Goal: Information Seeking & Learning: Learn about a topic

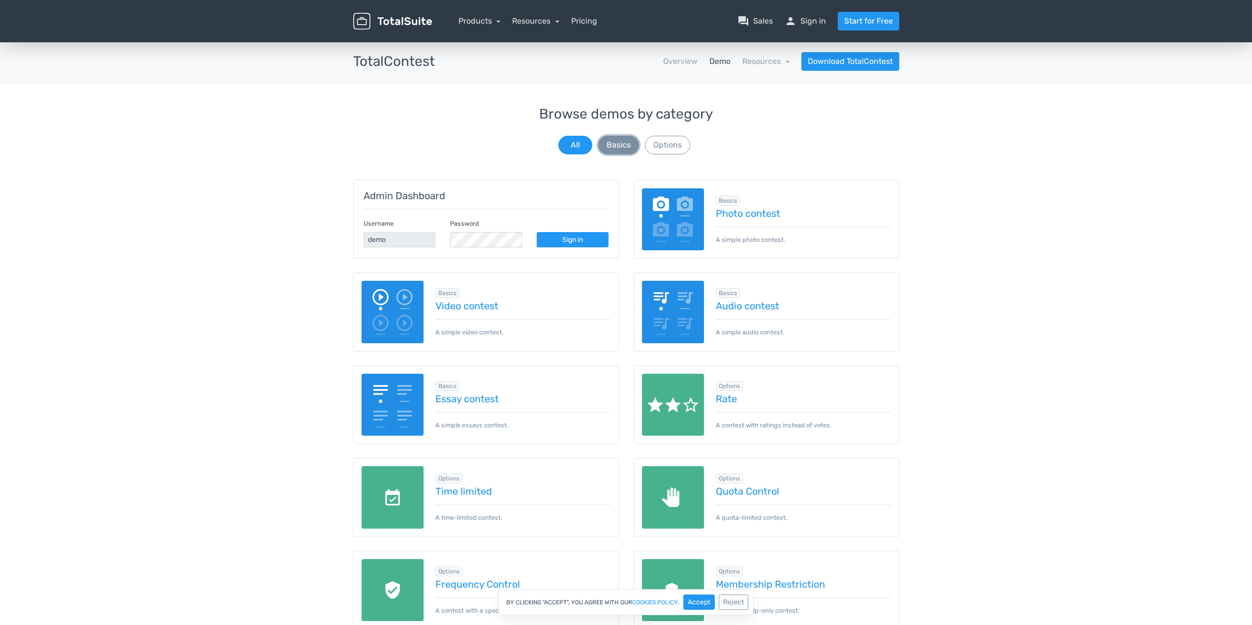
click at [618, 149] on button "Basics" at bounding box center [618, 145] width 41 height 19
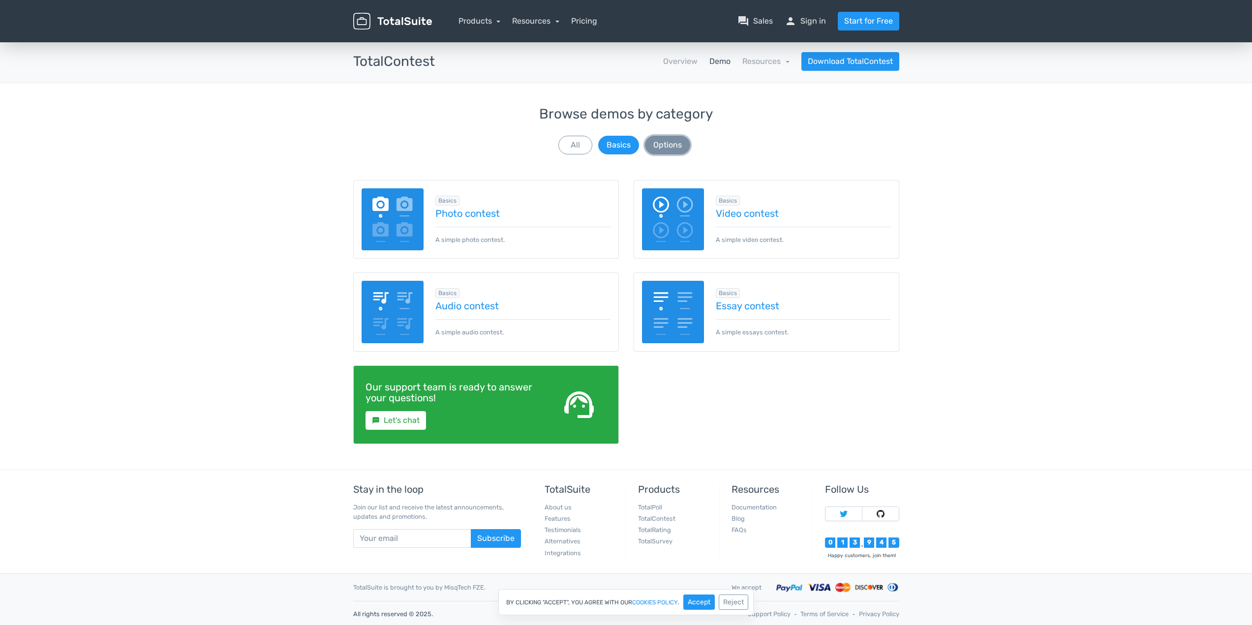
click at [663, 146] on button "Options" at bounding box center [667, 145] width 45 height 19
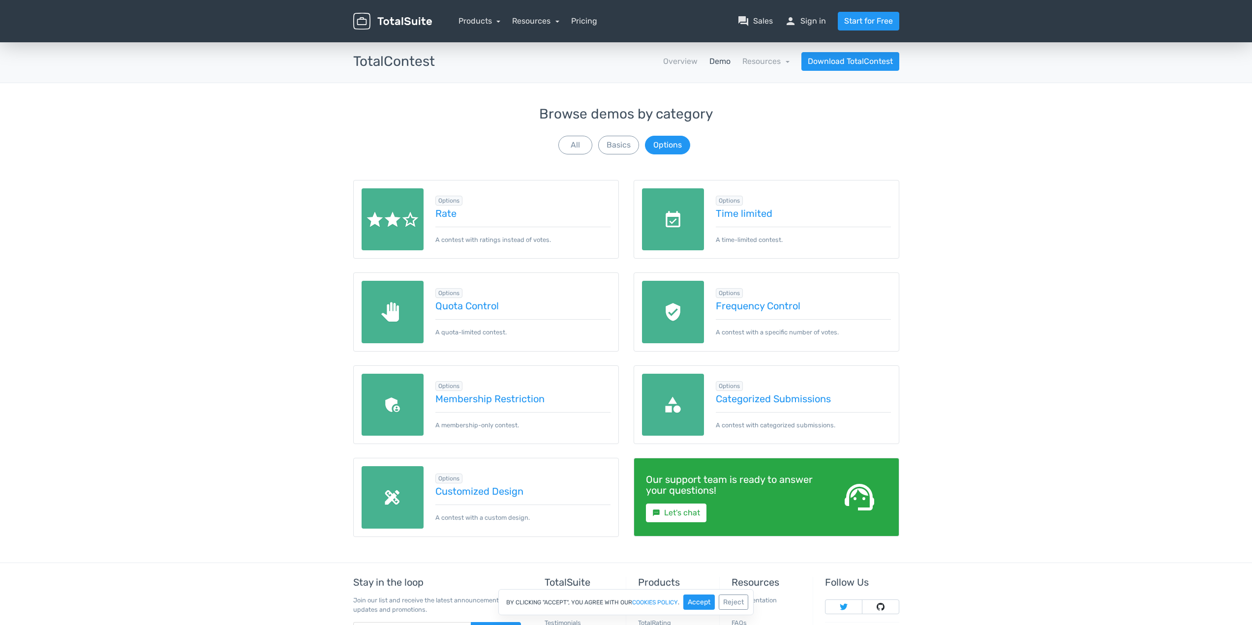
click at [638, 149] on div "Browse demos by category All Basics Options" at bounding box center [626, 132] width 546 height 50
click at [619, 149] on button "Basics" at bounding box center [618, 145] width 41 height 19
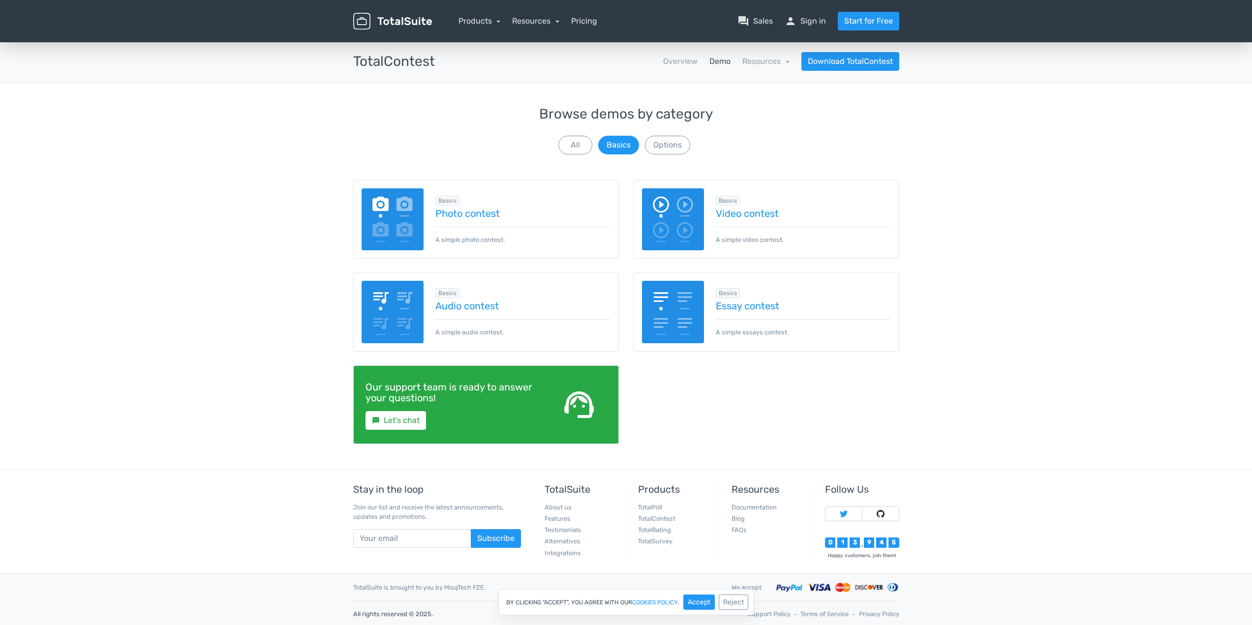
click at [1003, 211] on div "Browse demos by category All Basics Options Admin Dashboard Username demo Passw…" at bounding box center [626, 288] width 1252 height 363
click at [478, 213] on link "Photo contest" at bounding box center [523, 213] width 175 height 11
click at [478, 215] on link "Photo contest" at bounding box center [523, 213] width 175 height 11
click at [1031, 137] on div "Browse demos by category All Basics Options Admin Dashboard Username demo Passw…" at bounding box center [626, 288] width 1252 height 363
click at [759, 302] on link "Essay contest" at bounding box center [803, 306] width 175 height 11
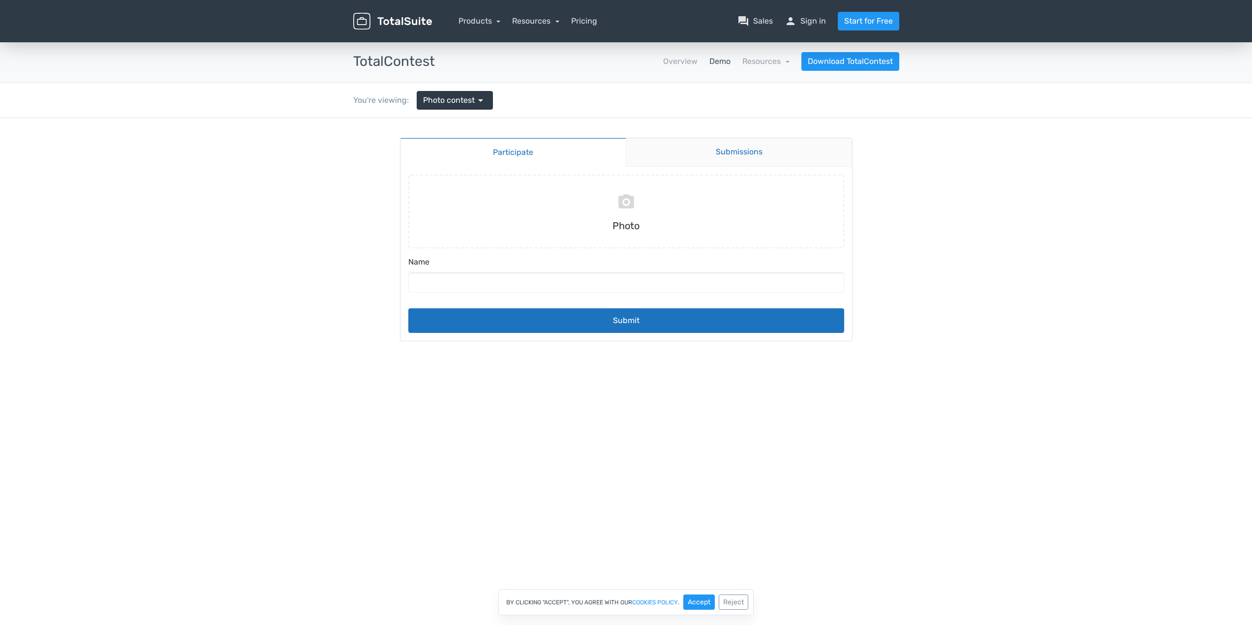
click at [709, 149] on link "Submissions" at bounding box center [739, 152] width 226 height 29
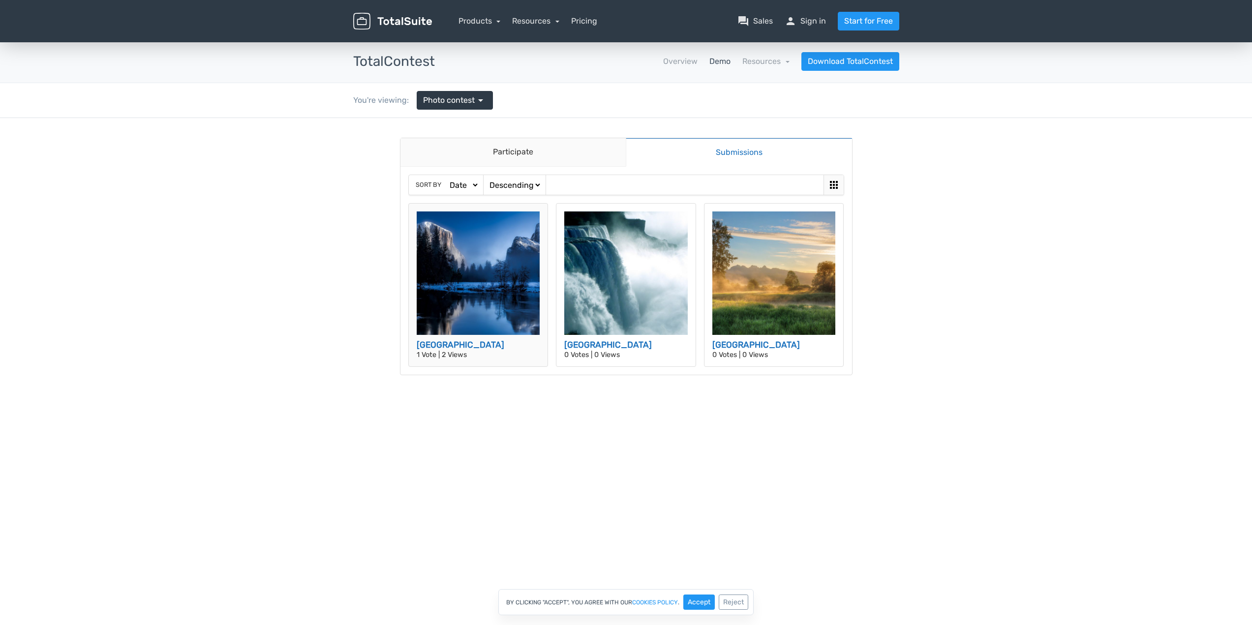
click at [491, 269] on img at bounding box center [479, 274] width 124 height 124
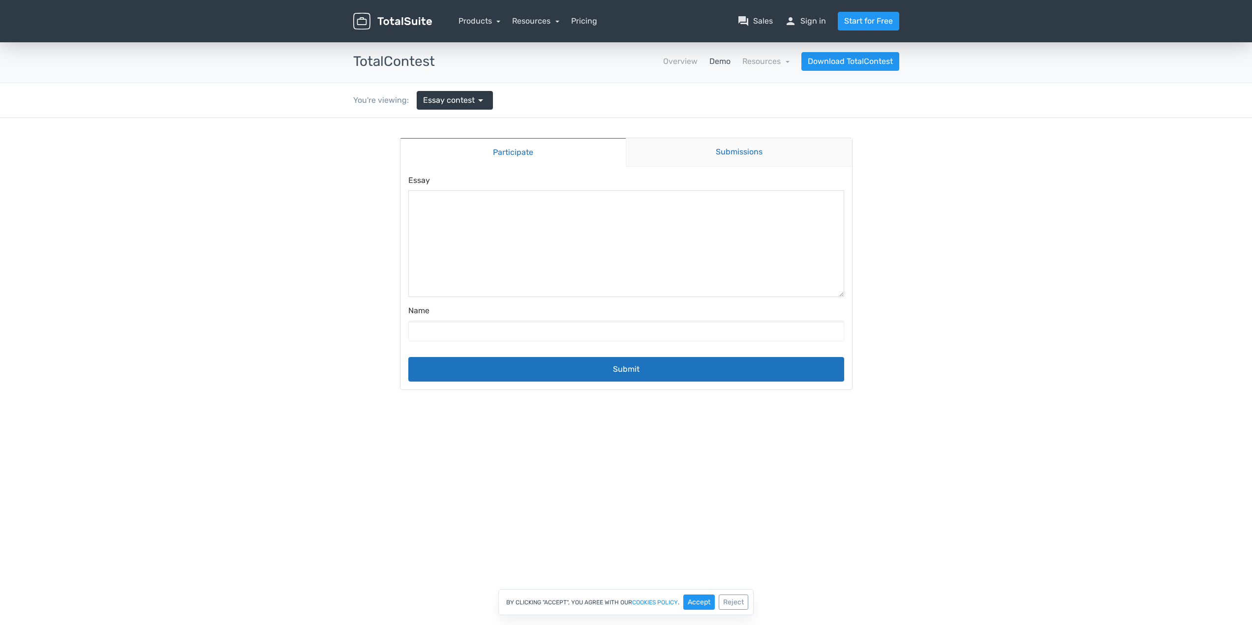
click at [758, 153] on link "Submissions" at bounding box center [739, 152] width 226 height 29
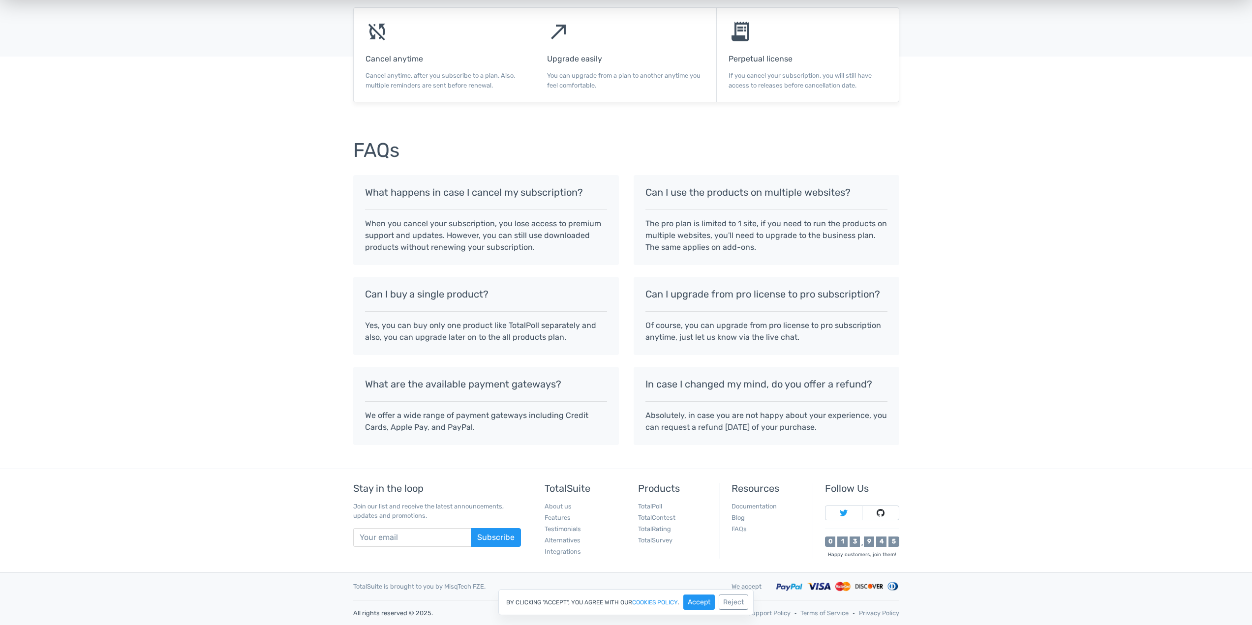
scroll to position [680, 0]
click at [301, 335] on div "FAQs What happens in case I cancel my subscription? When you cancel your subscr…" at bounding box center [626, 296] width 1252 height 343
click at [286, 322] on div "FAQs What happens in case I cancel my subscription? When you cancel your subscr…" at bounding box center [626, 296] width 1252 height 343
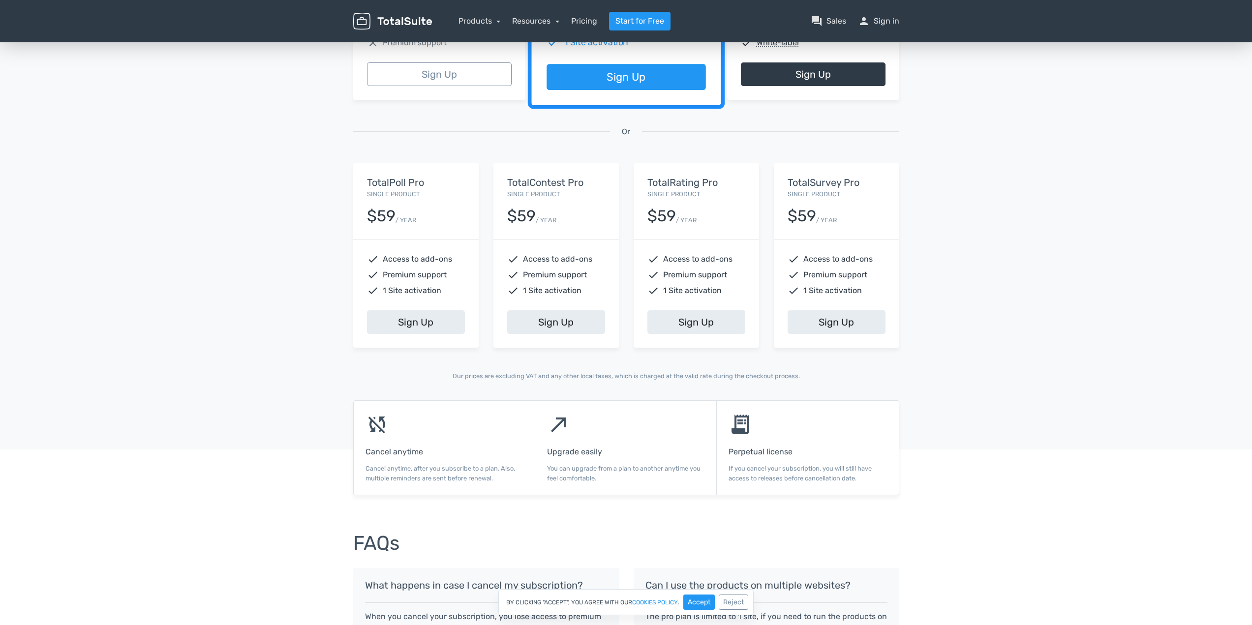
scroll to position [0, 0]
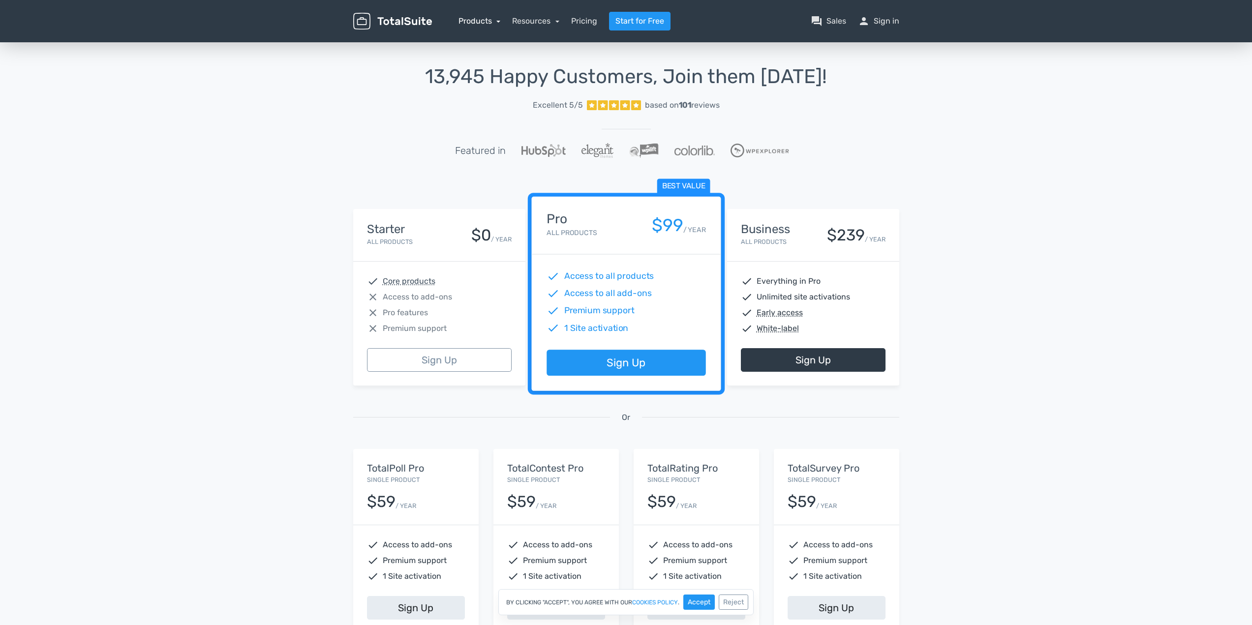
click at [483, 24] on link "Products" at bounding box center [480, 20] width 42 height 9
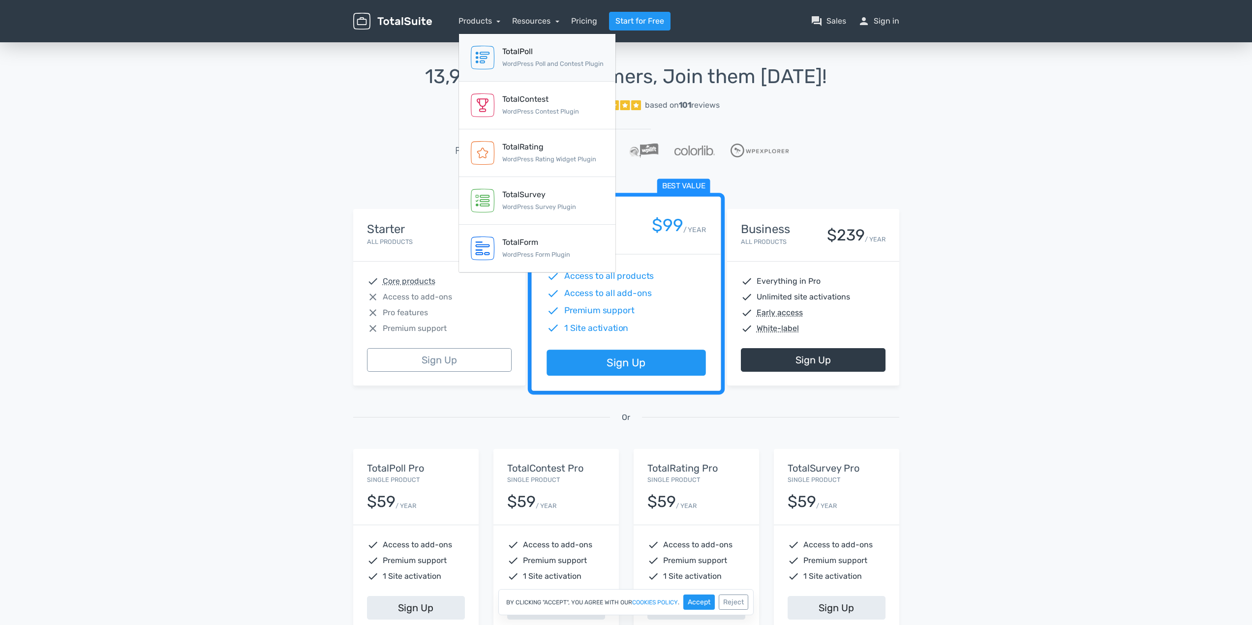
click at [522, 59] on div "TotalPoll WordPress Poll and Contest Plugin" at bounding box center [552, 58] width 101 height 24
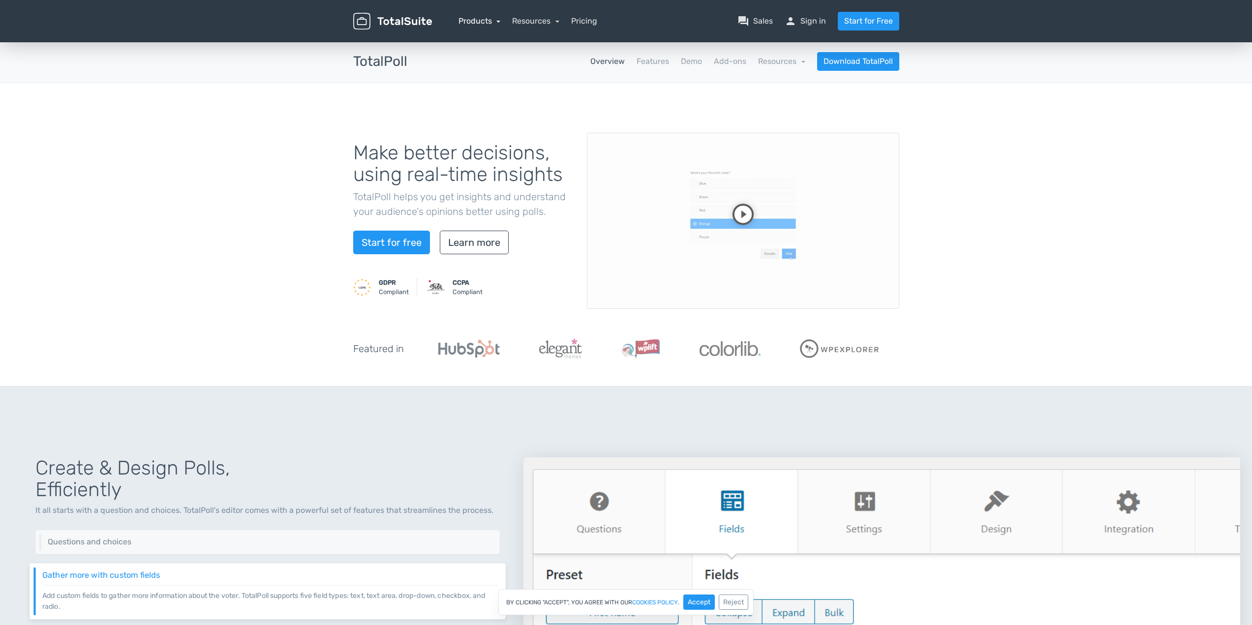
click at [471, 20] on link "Products" at bounding box center [480, 20] width 42 height 9
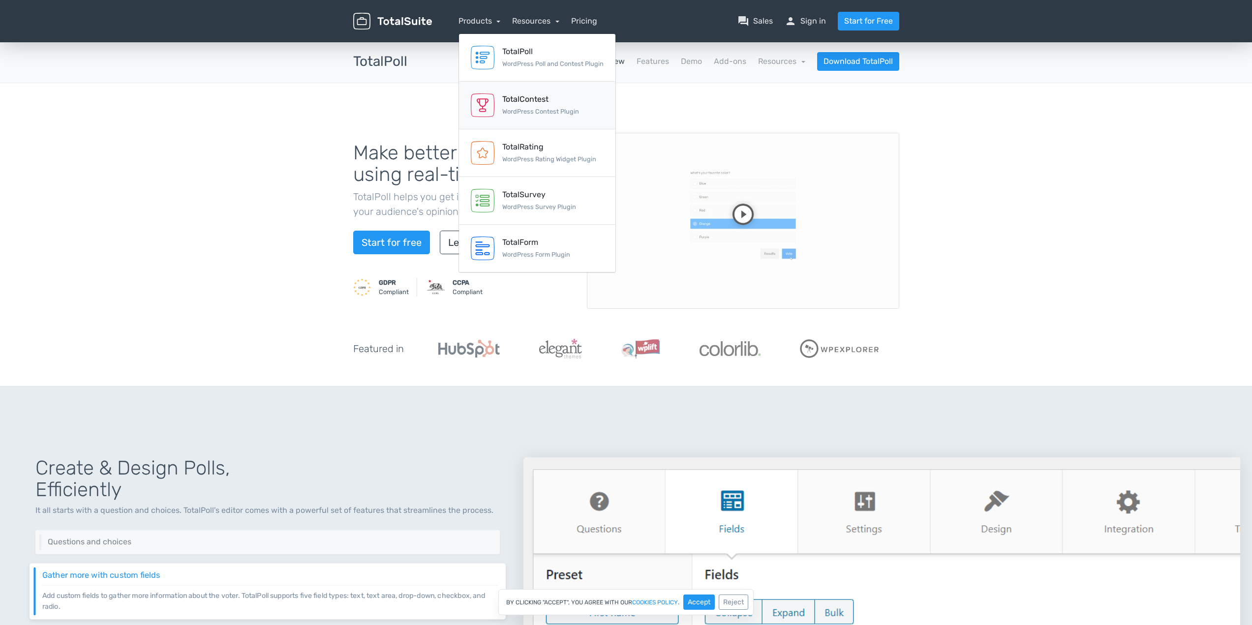
click at [496, 105] on link "TotalContest WordPress Contest Plugin" at bounding box center [537, 106] width 156 height 48
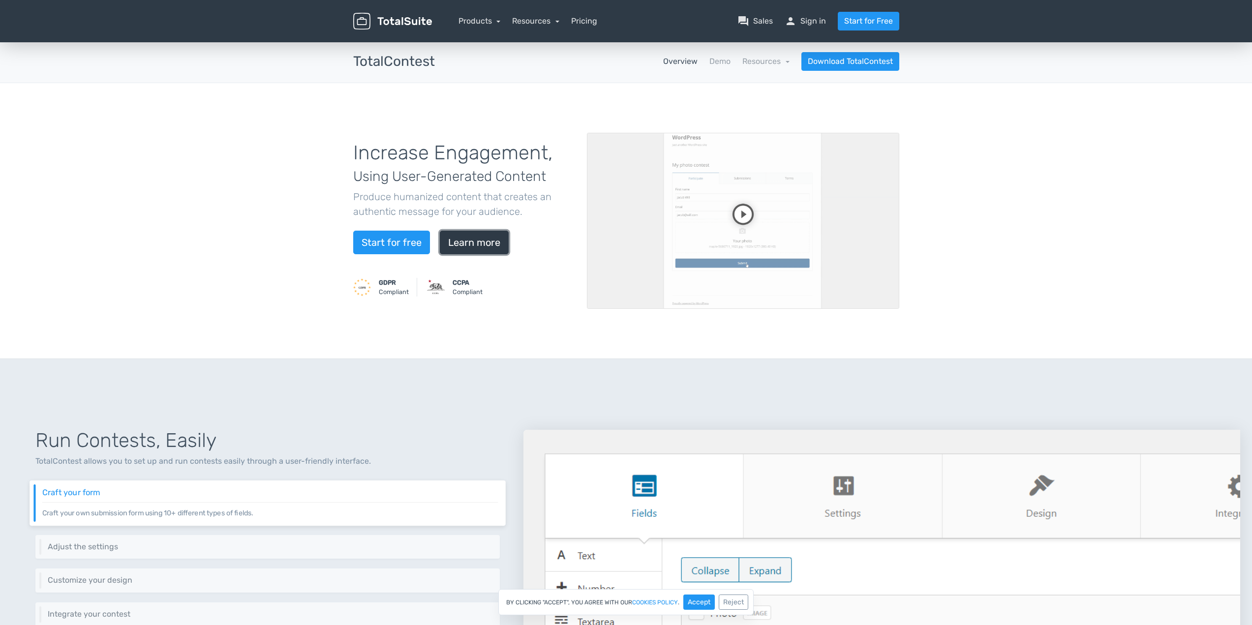
click at [489, 239] on link "Learn more" at bounding box center [474, 243] width 69 height 24
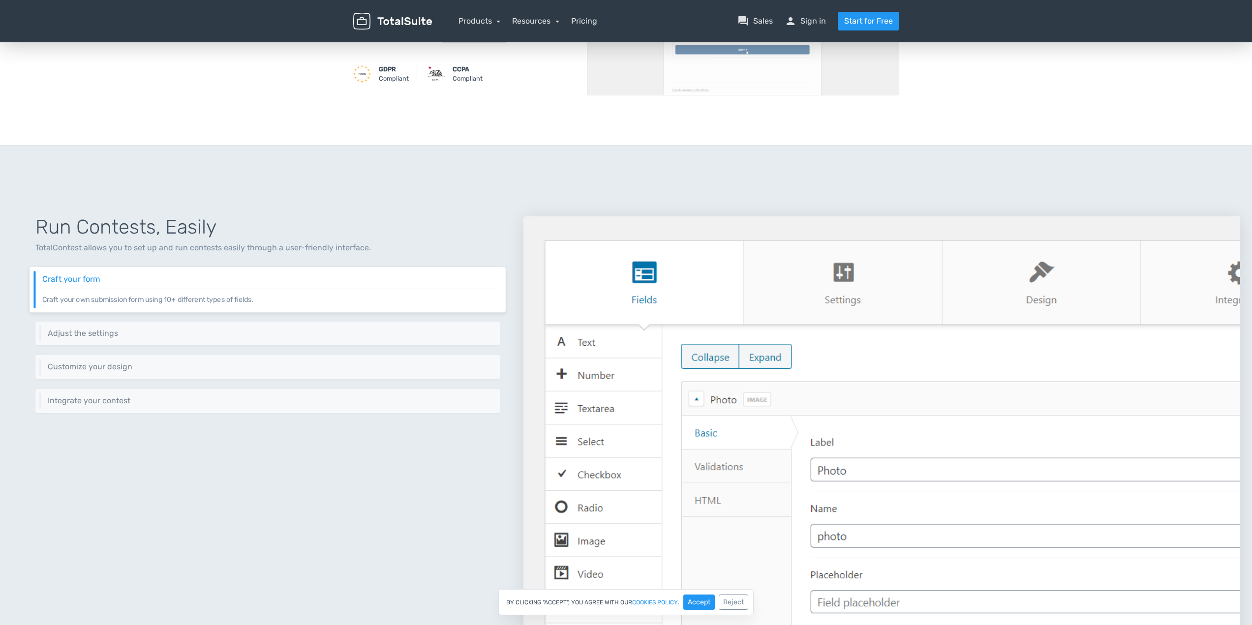
scroll to position [354, 0]
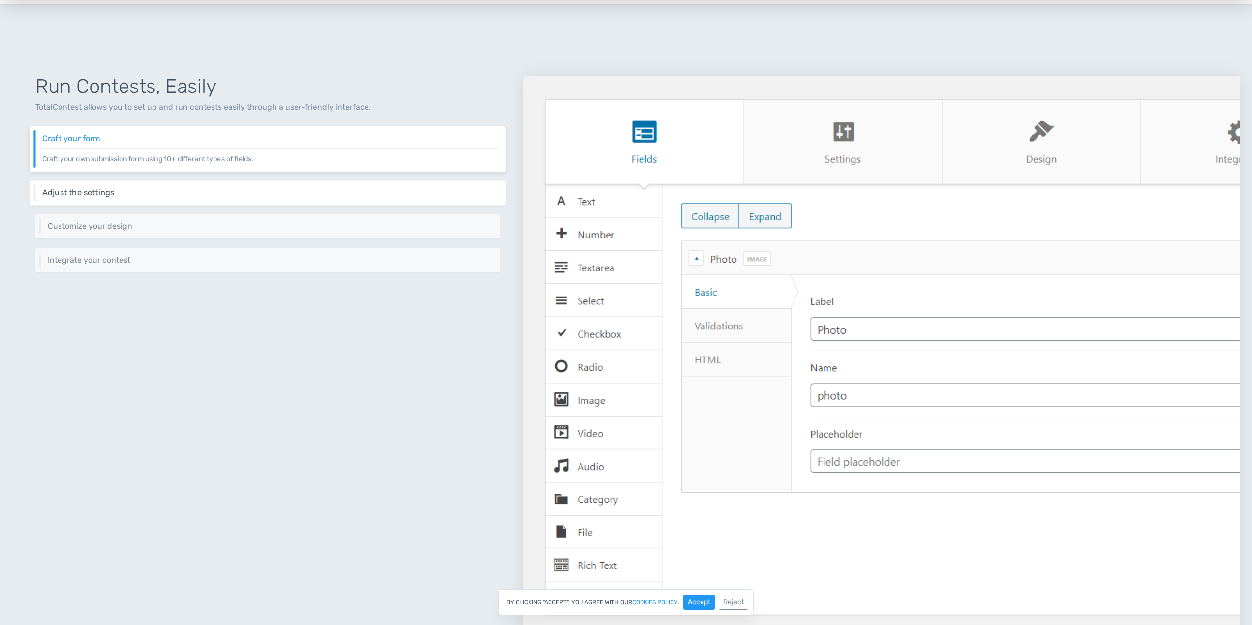
click at [107, 197] on p "Adjust your contest's behavior through a rich set of settings and options." at bounding box center [270, 197] width 456 height 0
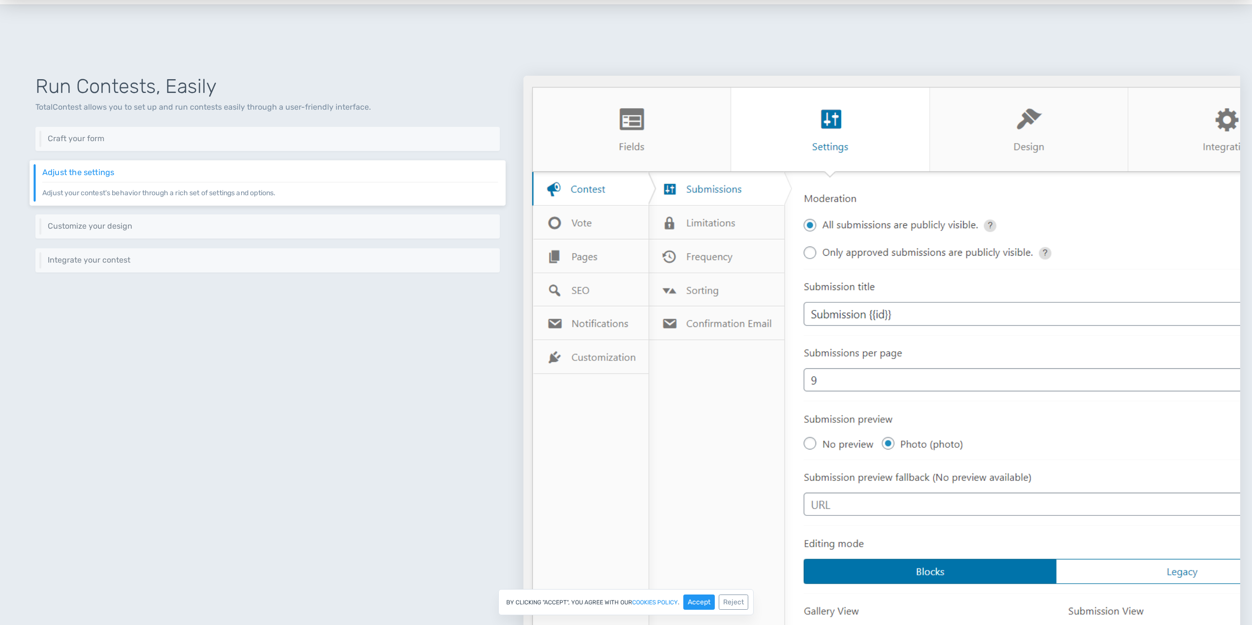
click at [109, 212] on div "Run Contests, Easily TotalContest allows you to set up and run contests easily …" at bounding box center [268, 345] width 512 height 587
click at [110, 222] on h6 "Customize your design" at bounding box center [270, 226] width 456 height 9
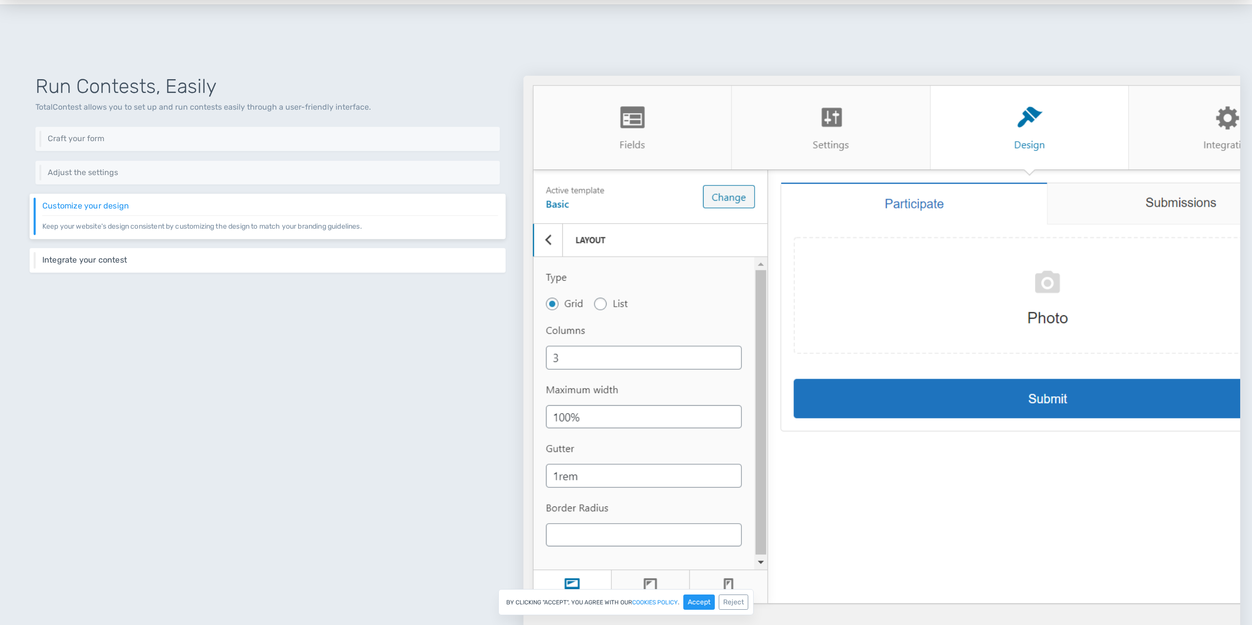
click at [115, 252] on div "Integrate your contest Integrate your contest easily using different methods in…" at bounding box center [268, 260] width 476 height 25
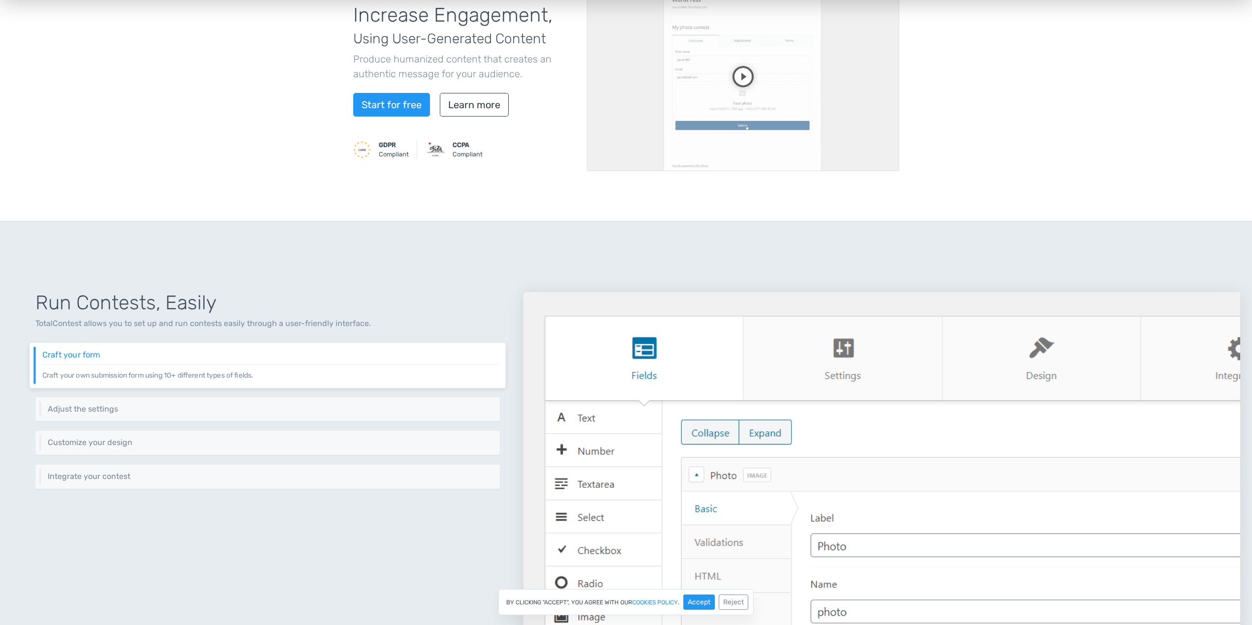
scroll to position [0, 0]
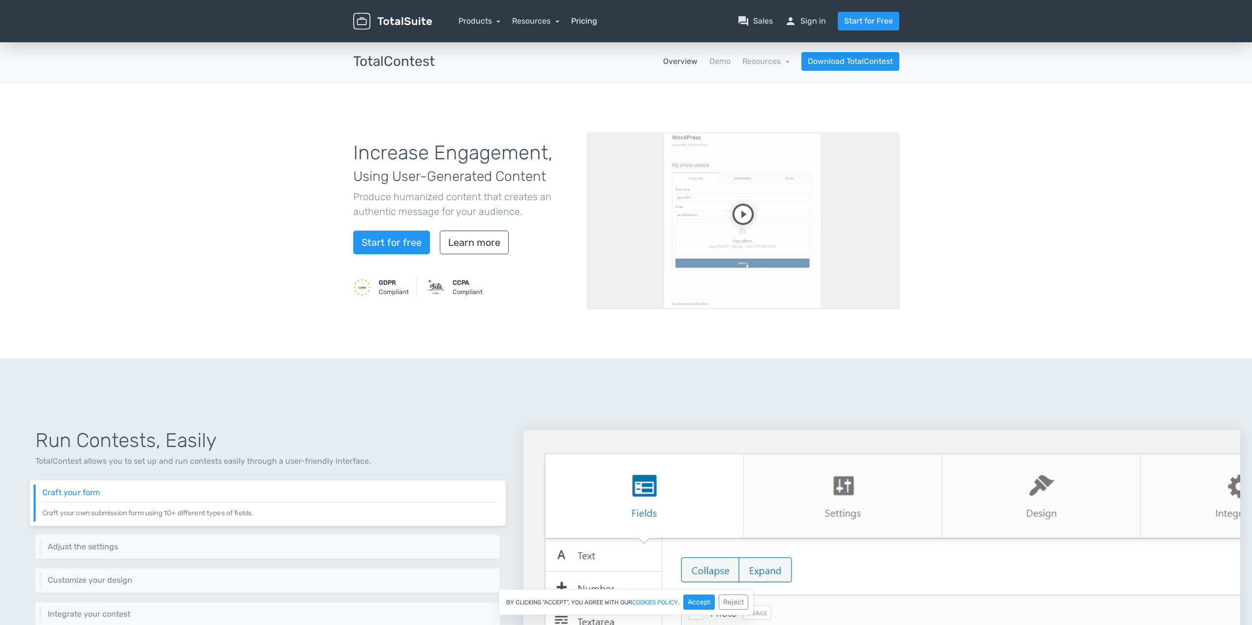
click at [574, 20] on link "Pricing" at bounding box center [584, 21] width 26 height 12
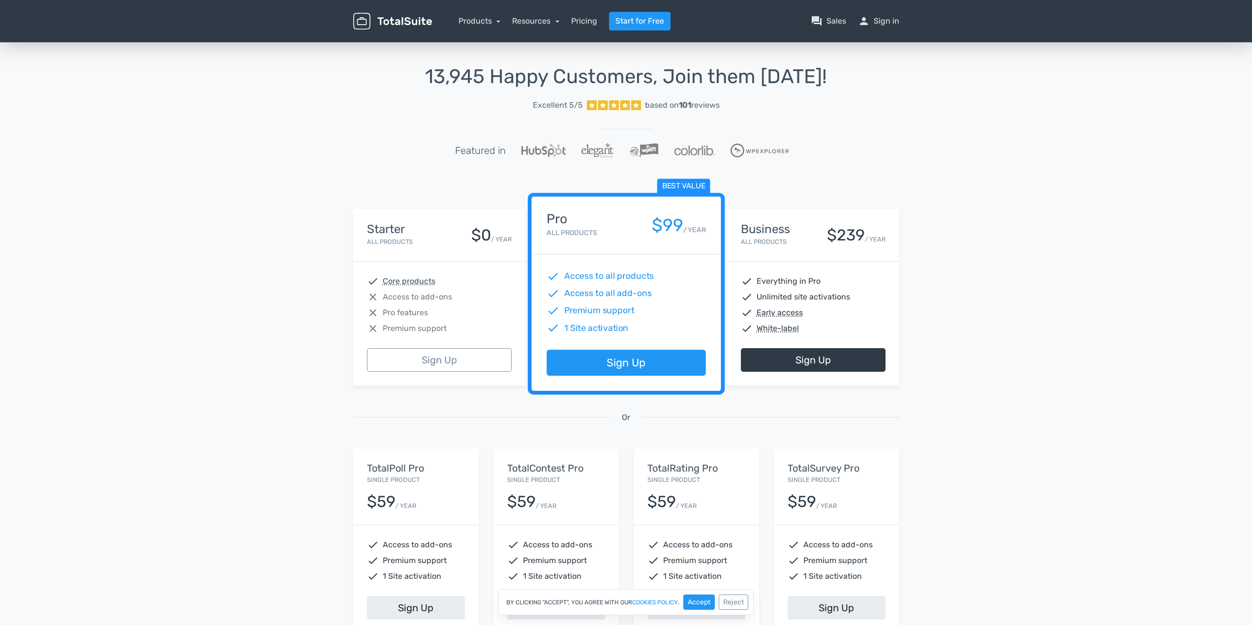
click at [397, 298] on span "Access to add-ons" at bounding box center [417, 297] width 69 height 12
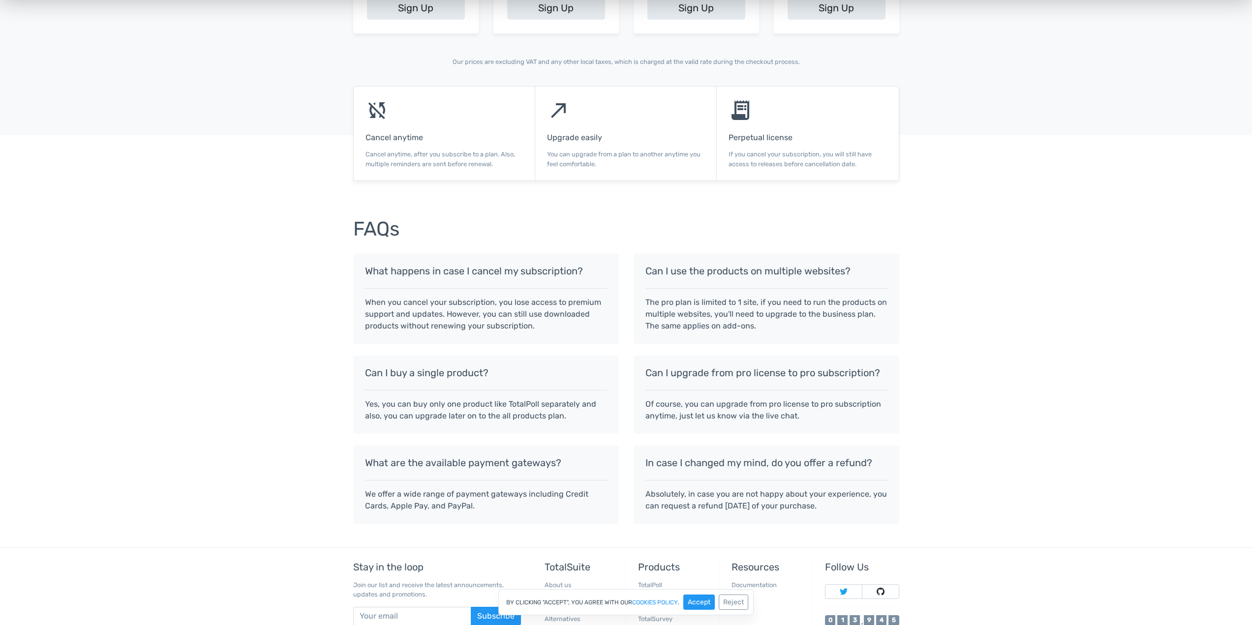
scroll to position [680, 0]
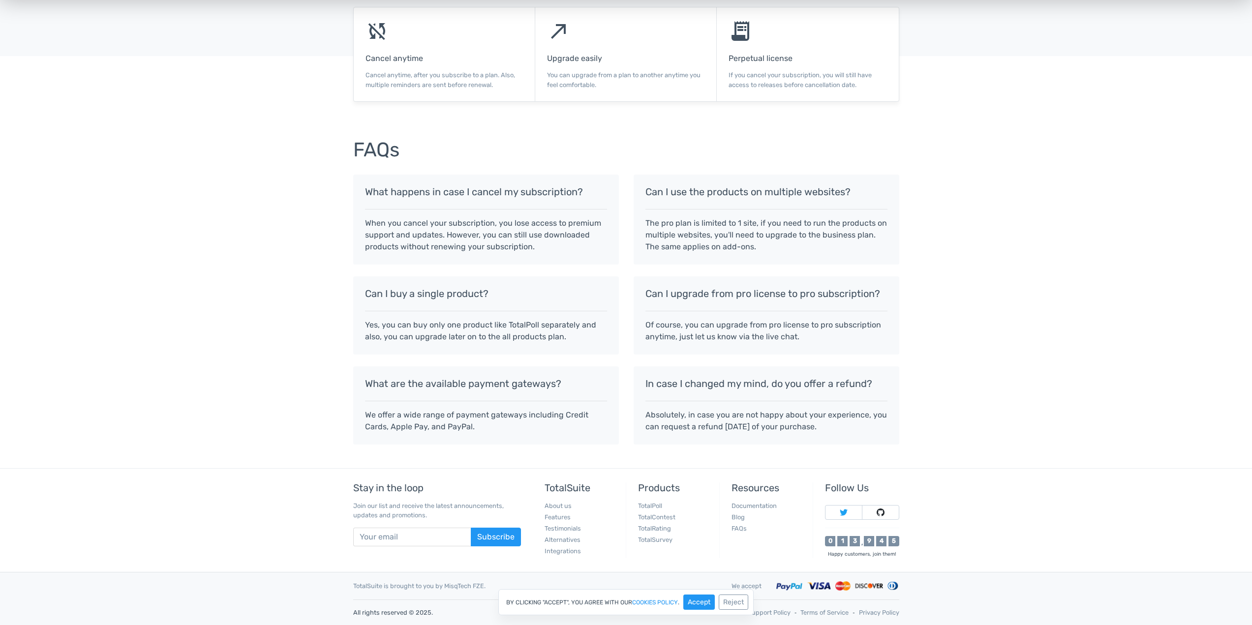
click at [1029, 295] on div "FAQs What happens in case I cancel my subscription? When you cancel your subscr…" at bounding box center [626, 296] width 1252 height 343
click at [761, 503] on link "Documentation" at bounding box center [754, 505] width 45 height 7
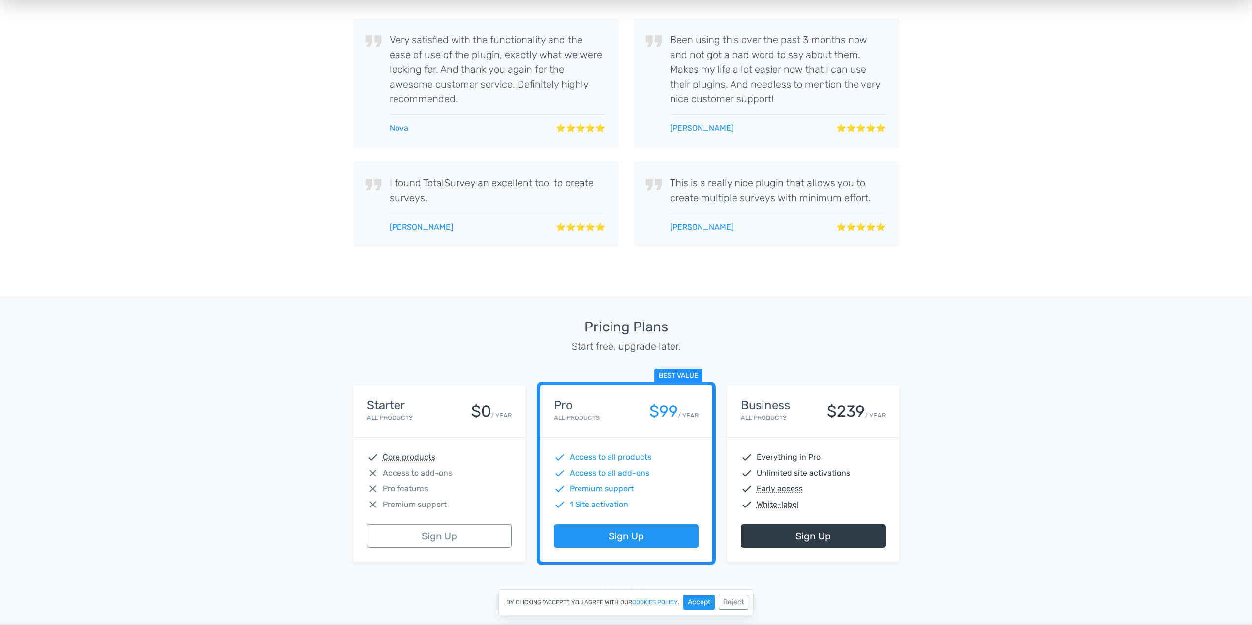
scroll to position [2532, 0]
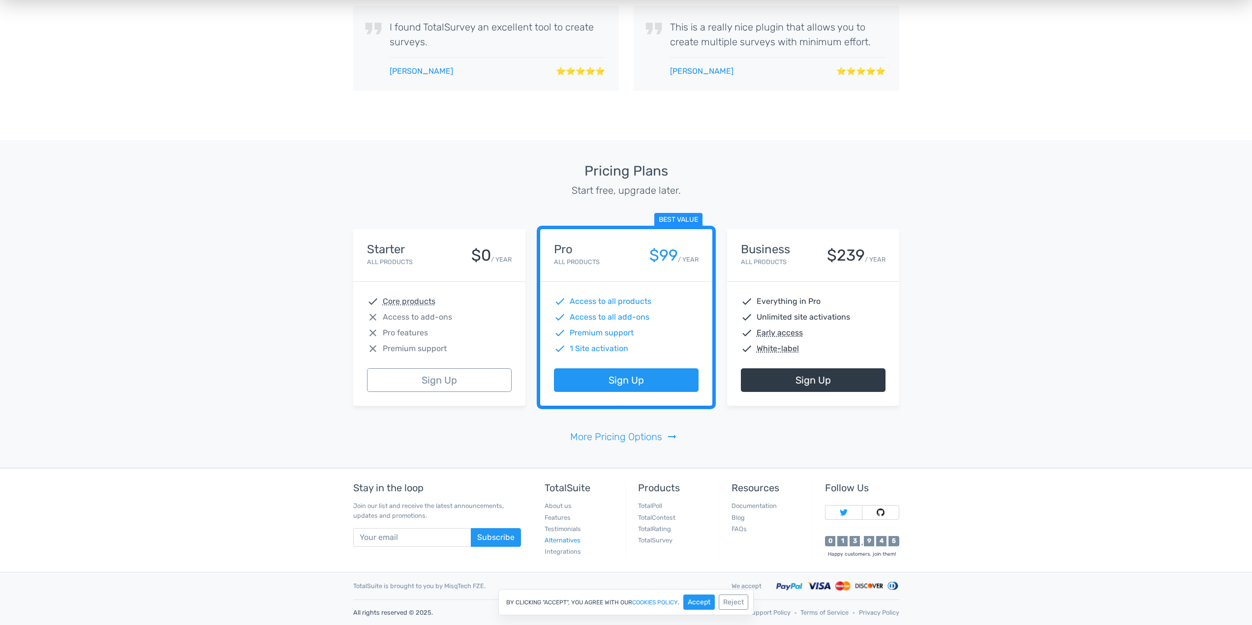
click at [563, 540] on link "Alternatives" at bounding box center [563, 540] width 36 height 7
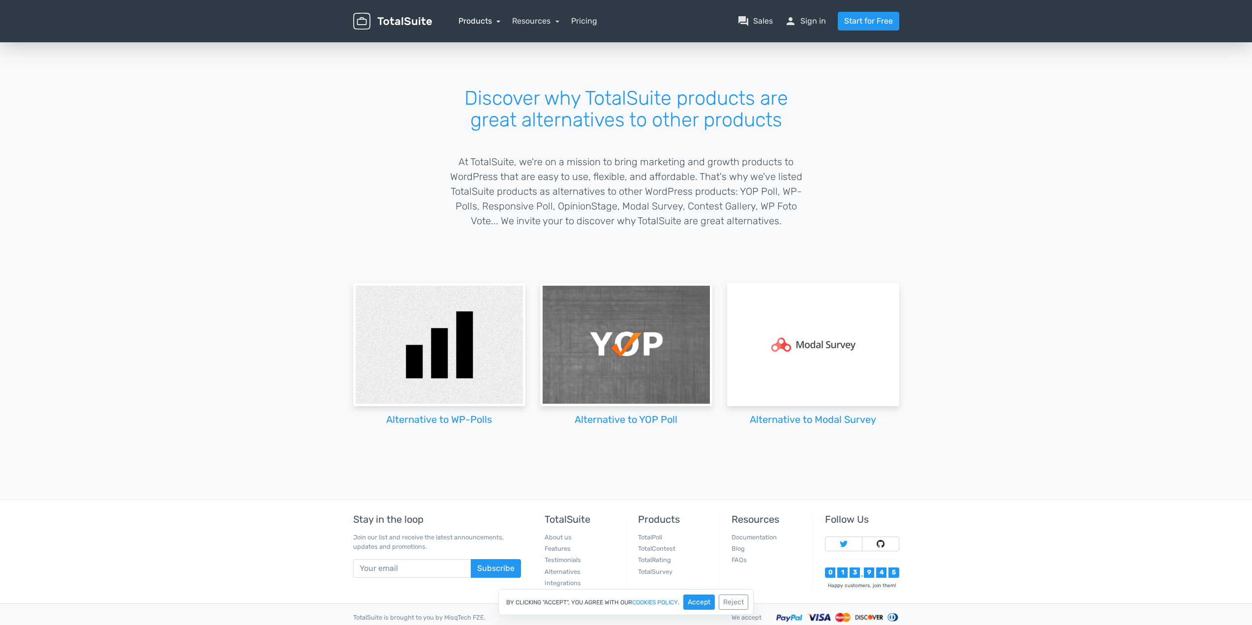
click at [481, 21] on link "Products" at bounding box center [480, 20] width 42 height 9
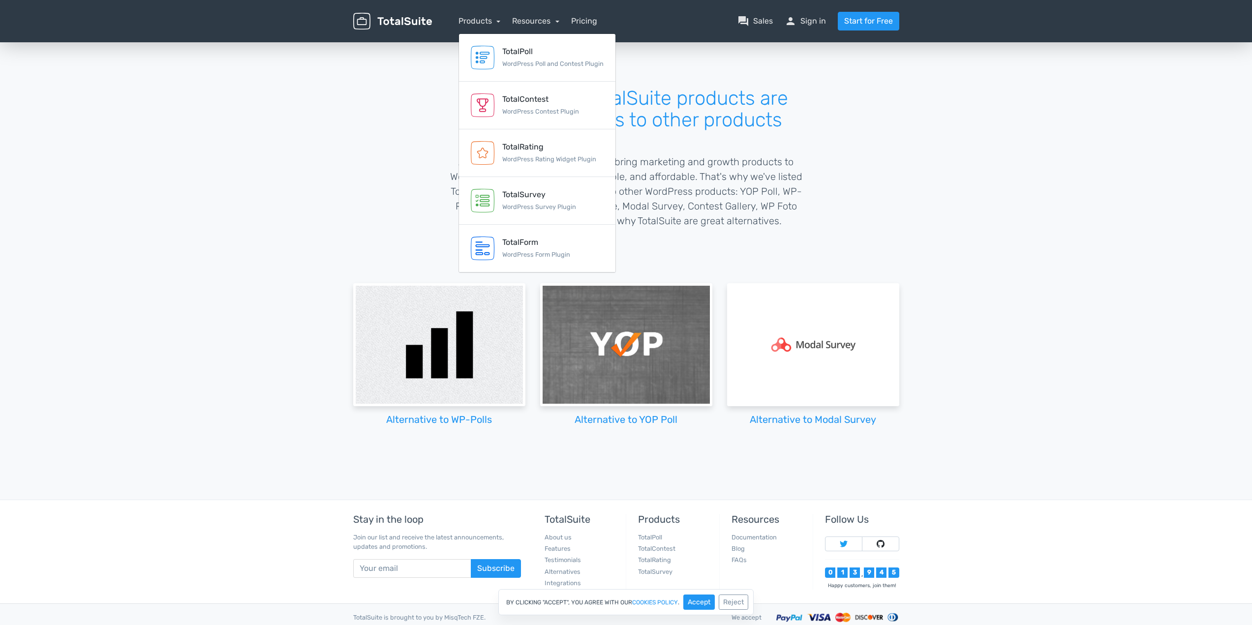
click at [256, 231] on div "Discover why TotalSuite products are great alternatives to other products At To…" at bounding box center [626, 270] width 1252 height 460
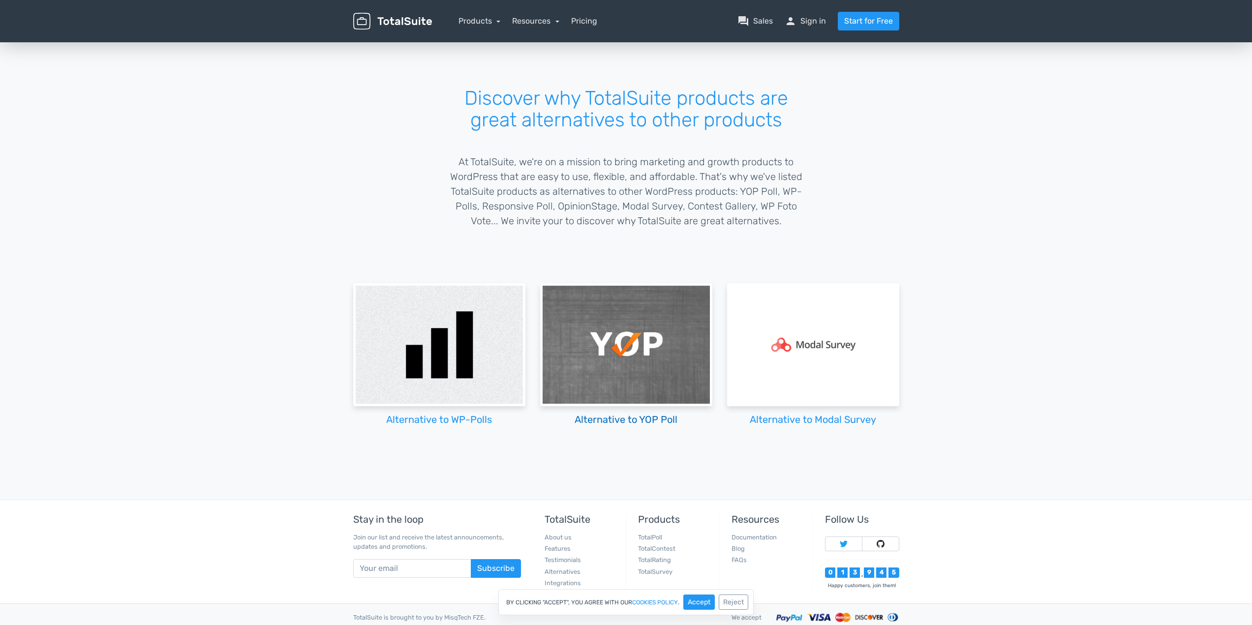
click at [606, 332] on img at bounding box center [626, 344] width 172 height 123
click at [439, 343] on img at bounding box center [439, 344] width 172 height 123
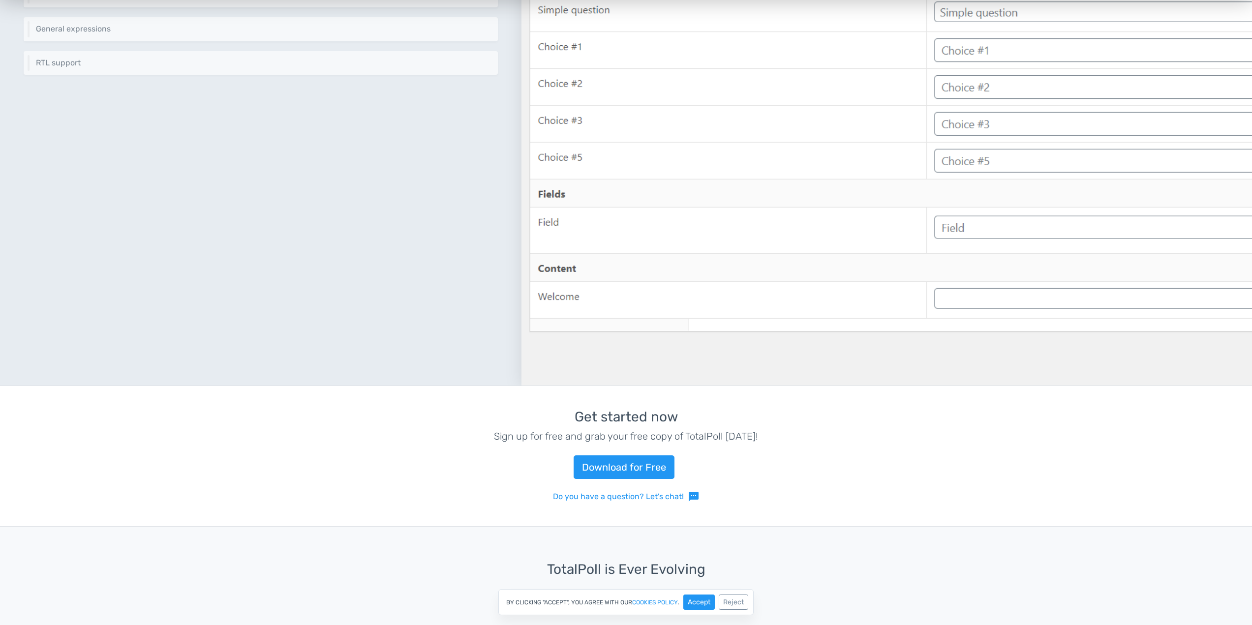
scroll to position [4183, 0]
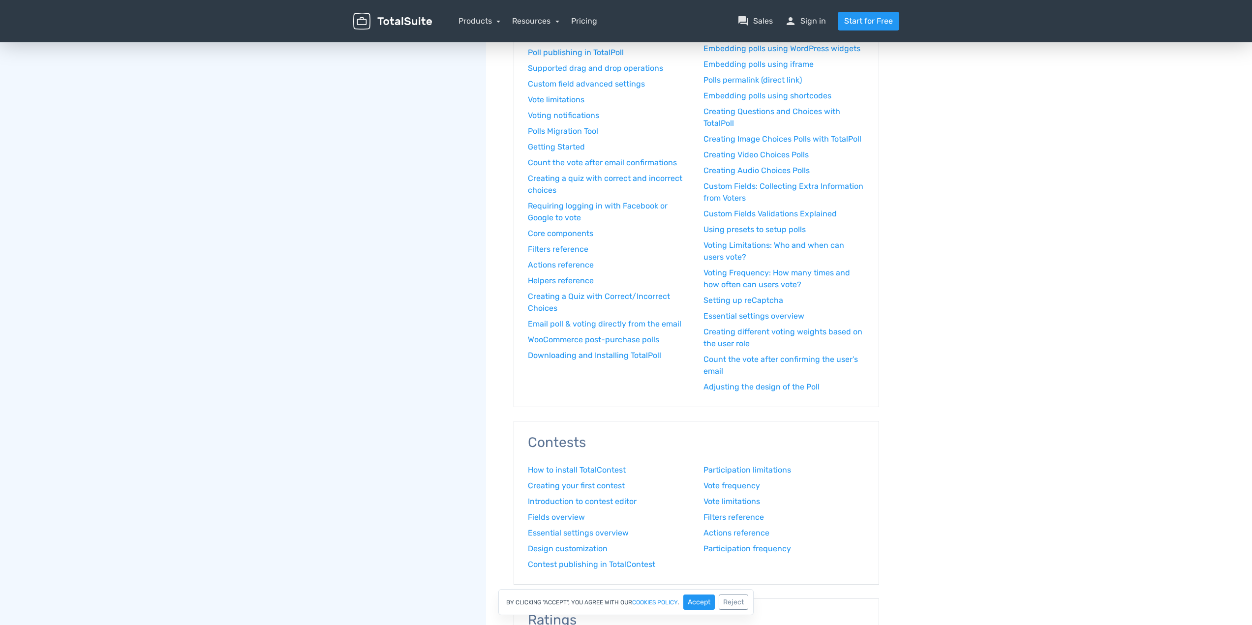
scroll to position [46, 0]
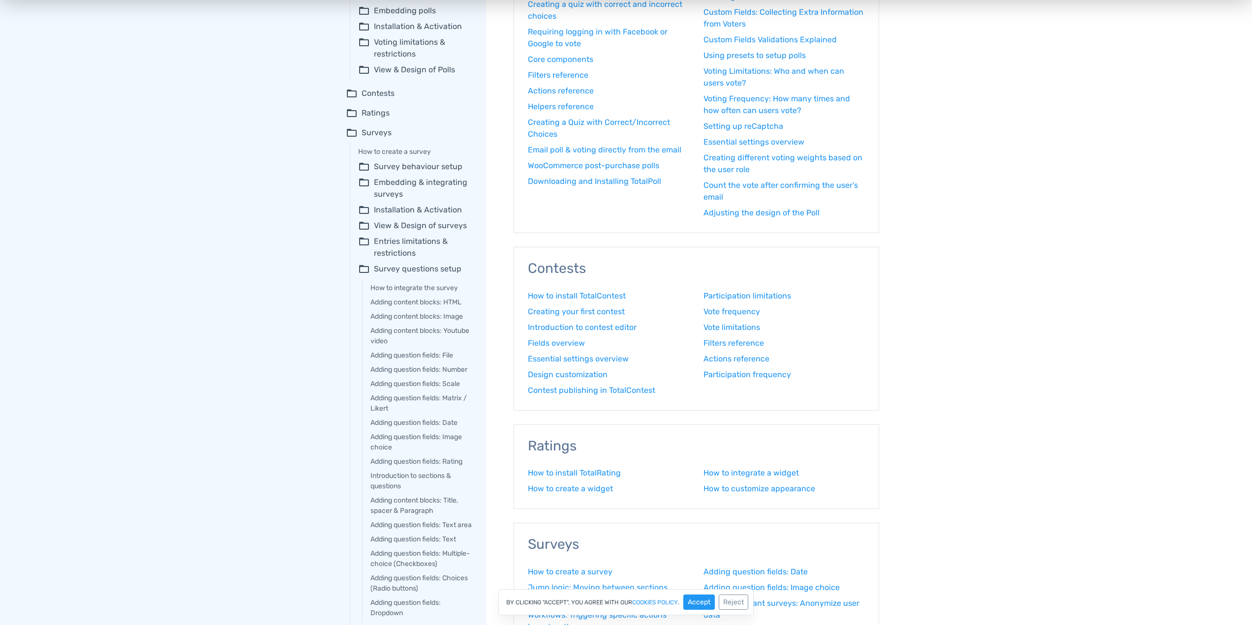
scroll to position [0, 0]
